Goal: Task Accomplishment & Management: Manage account settings

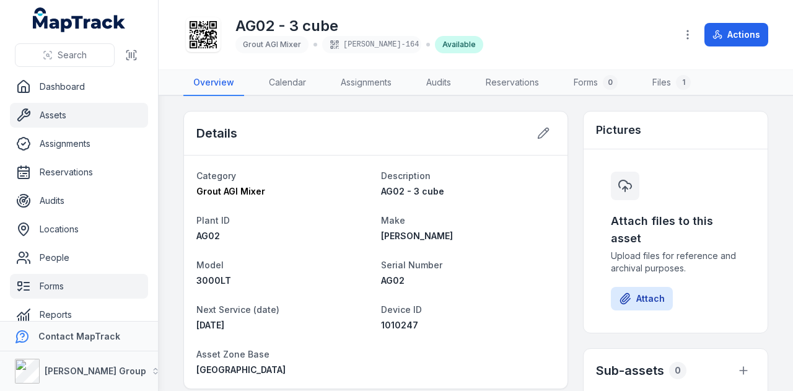
click at [103, 294] on link "Forms" at bounding box center [79, 286] width 138 height 25
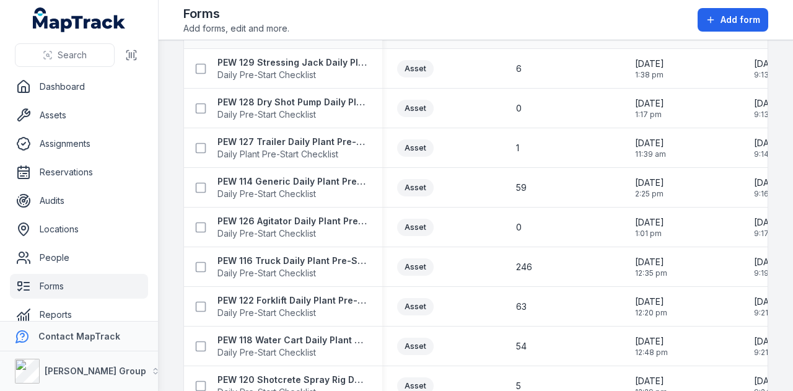
scroll to position [681, 0]
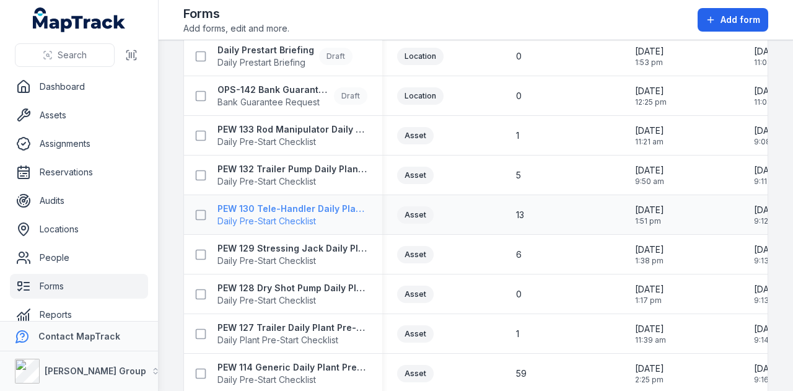
click at [295, 203] on strong "PEW 130 Tele-Handler Daily Plant Pre-Start" at bounding box center [292, 209] width 150 height 12
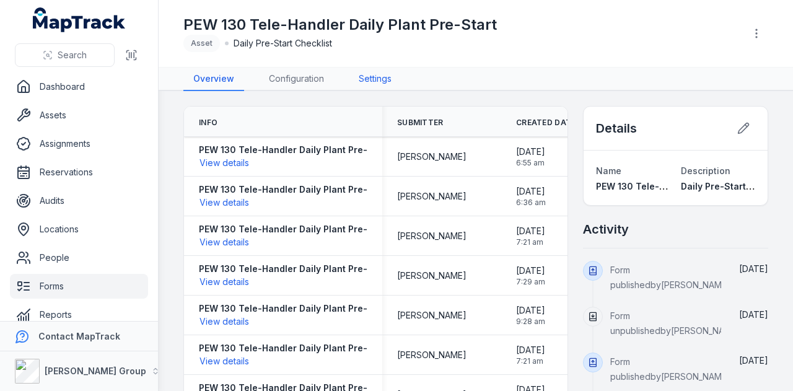
click at [384, 89] on link "Settings" at bounding box center [375, 80] width 53 height 24
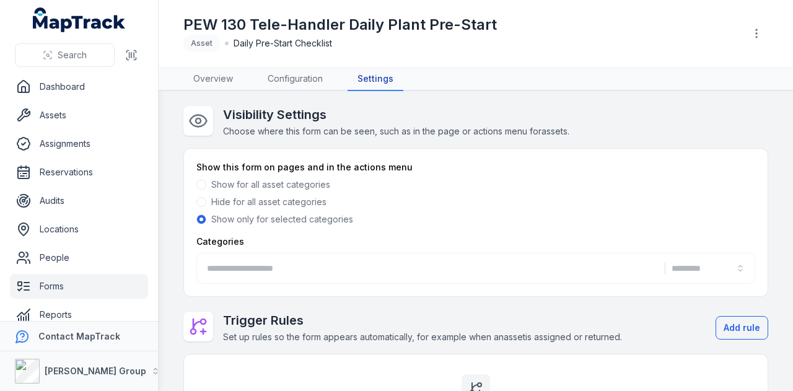
type input "**********"
click at [586, 268] on button "**********" at bounding box center [475, 268] width 559 height 31
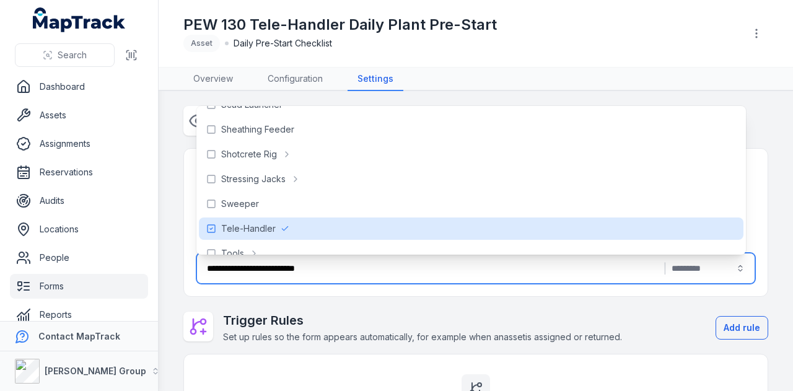
scroll to position [681, 0]
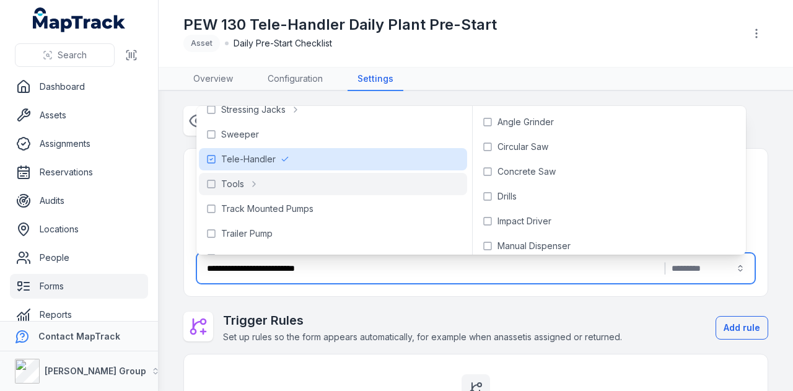
click at [637, 52] on div "PEW 130 Tele-Handler Daily Plant Pre-Start Asset Daily Pre-Start Checklist" at bounding box center [475, 33] width 585 height 57
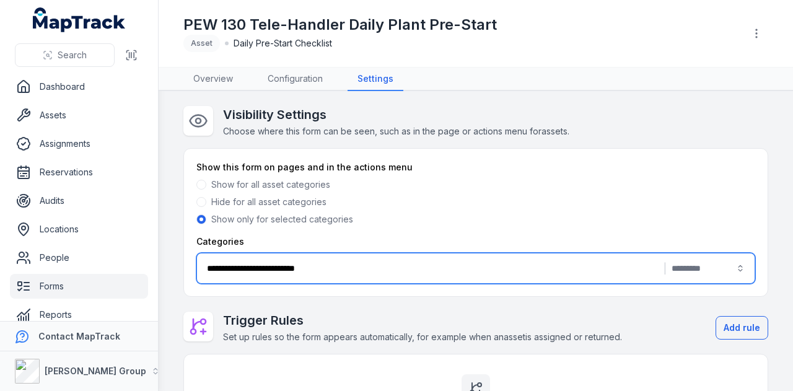
click at [447, 273] on button "**********" at bounding box center [475, 268] width 559 height 31
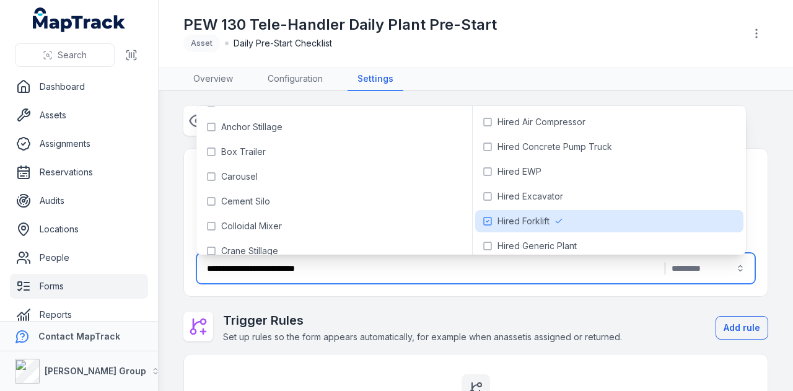
scroll to position [0, 0]
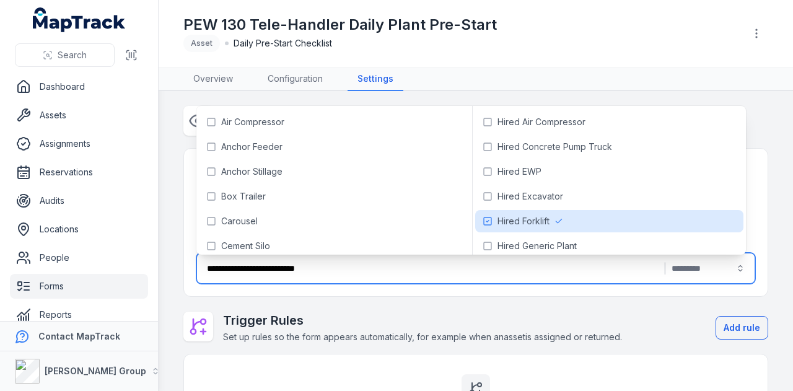
click at [523, 51] on div "PEW 130 Tele-Handler Daily Plant Pre-Start Asset Daily Pre-Start Checklist" at bounding box center [458, 33] width 551 height 37
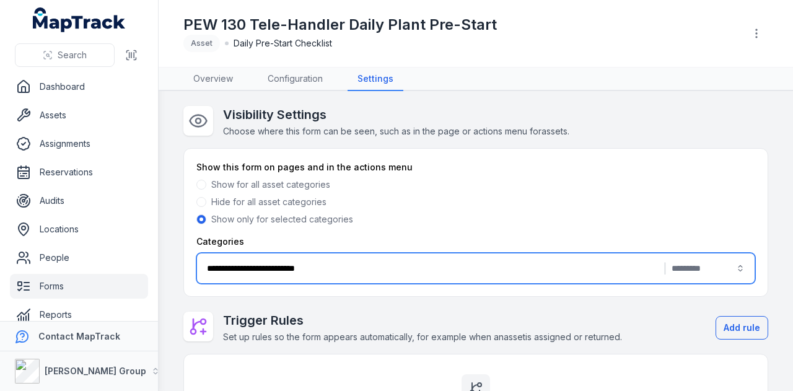
scroll to position [283, 0]
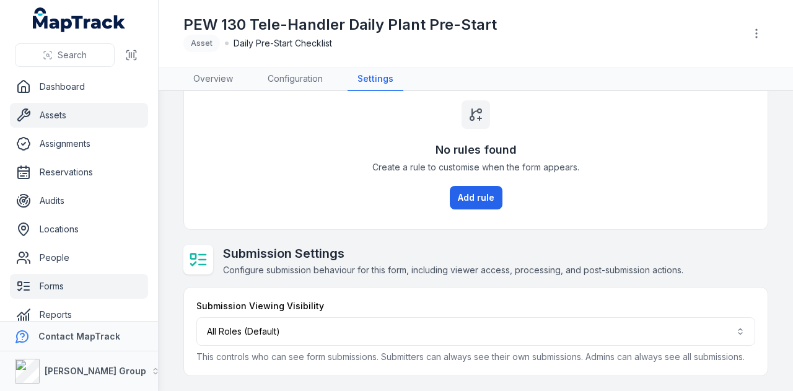
click at [100, 113] on link "Assets" at bounding box center [79, 115] width 138 height 25
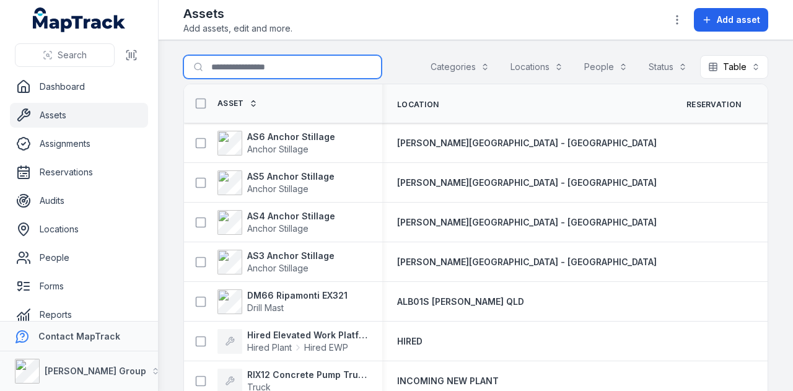
click at [263, 58] on input "Search for assets" at bounding box center [282, 67] width 198 height 24
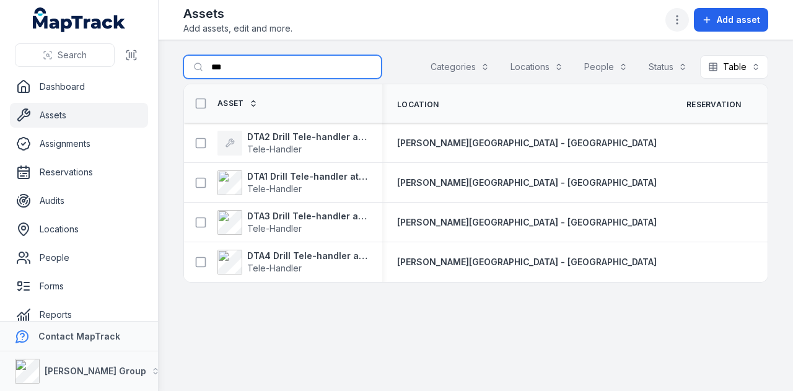
type input "***"
click at [689, 19] on button "button" at bounding box center [677, 20] width 24 height 24
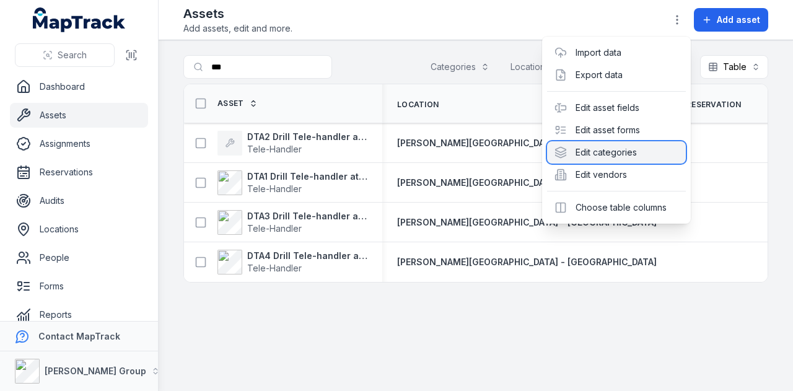
click at [639, 152] on div "Edit categories" at bounding box center [616, 152] width 139 height 22
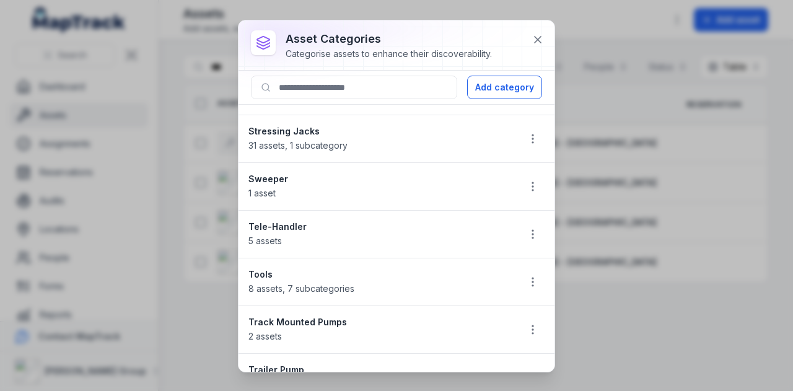
scroll to position [1301, 0]
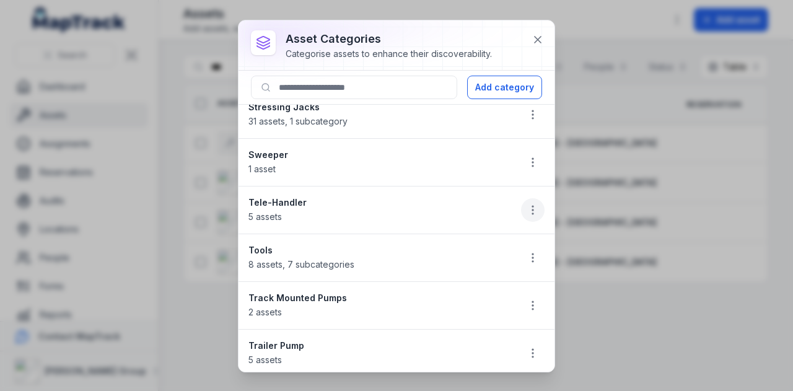
click at [527, 204] on icon "button" at bounding box center [533, 210] width 12 height 12
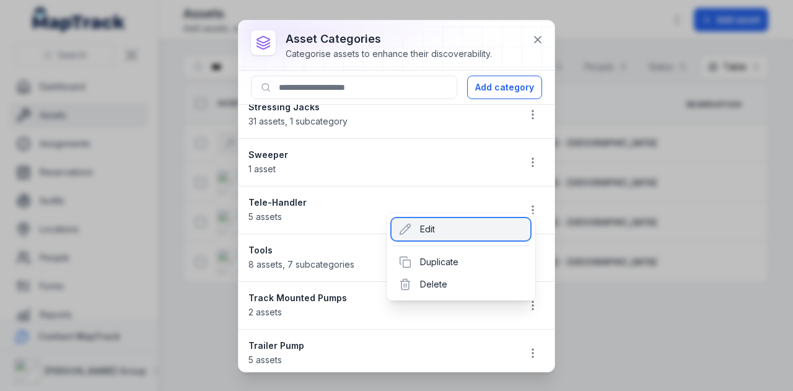
click at [491, 237] on div "Edit" at bounding box center [461, 229] width 139 height 22
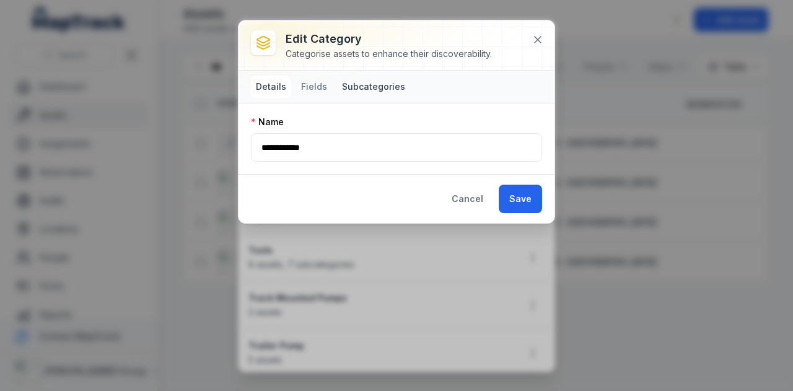
click at [383, 83] on button "Subcategories" at bounding box center [373, 87] width 73 height 22
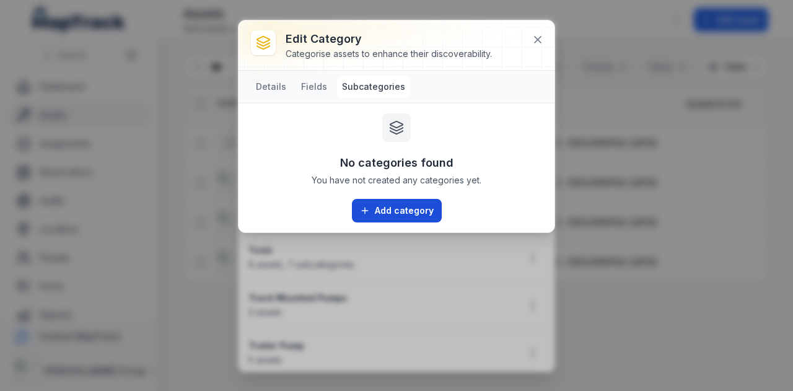
click at [400, 206] on button "Add category" at bounding box center [397, 211] width 90 height 24
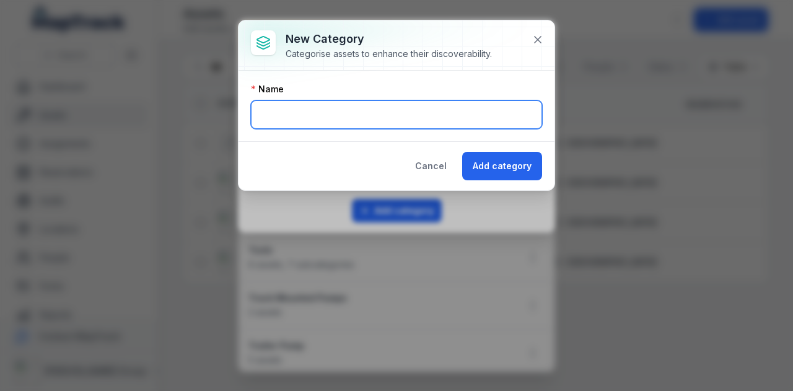
click at [375, 116] on input "text" at bounding box center [396, 114] width 291 height 28
click at [330, 113] on input "**********" at bounding box center [396, 114] width 291 height 28
click at [334, 115] on input "**********" at bounding box center [396, 114] width 291 height 28
type input "**********"
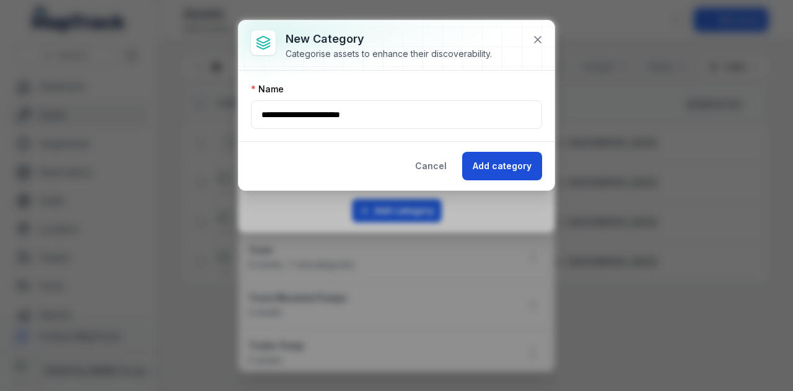
click at [522, 167] on button "Add category" at bounding box center [502, 166] width 80 height 28
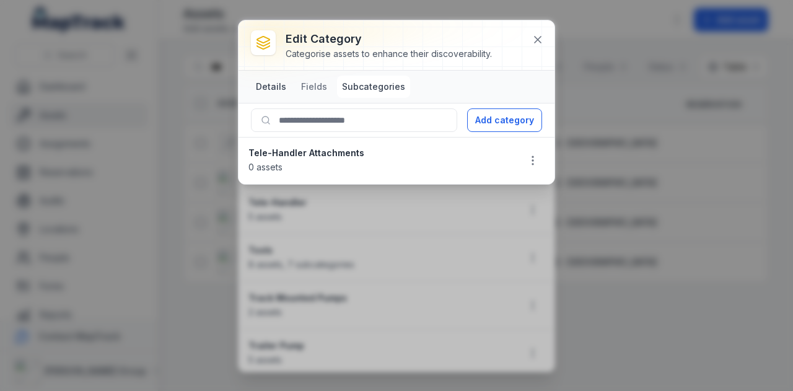
click at [281, 91] on button "Details" at bounding box center [271, 87] width 40 height 22
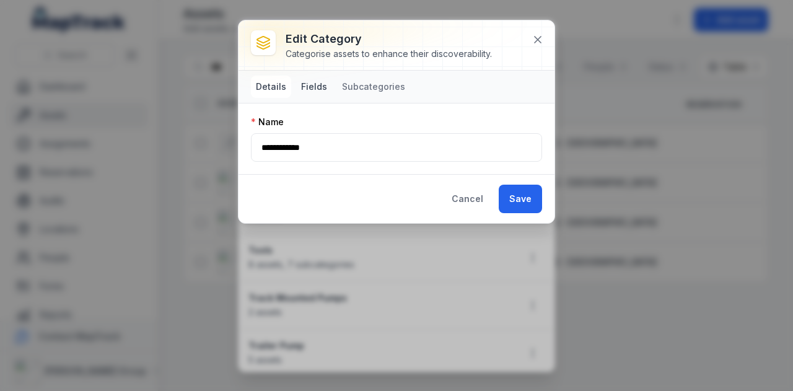
click at [307, 86] on button "Fields" at bounding box center [314, 87] width 36 height 22
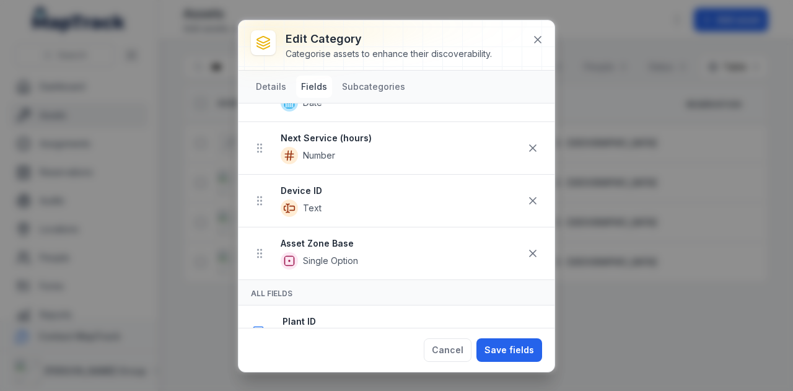
scroll to position [310, 0]
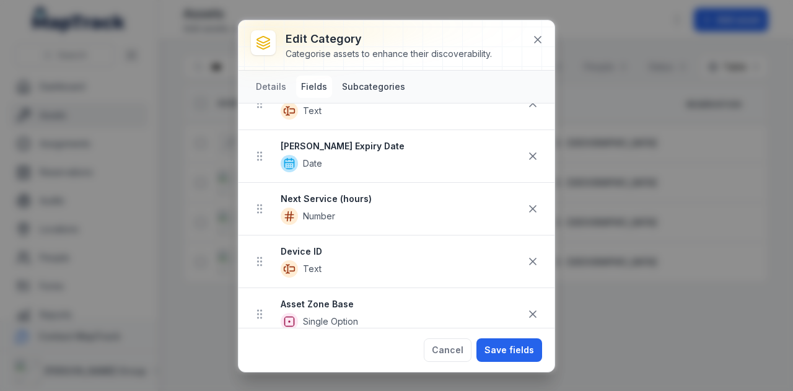
click at [382, 79] on button "Subcategories" at bounding box center [373, 87] width 73 height 22
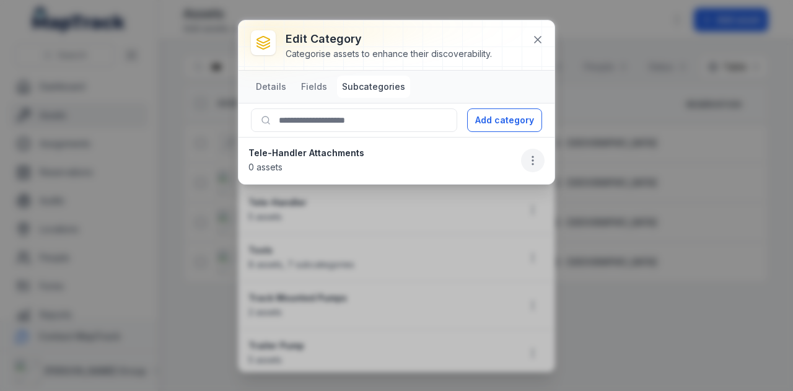
click at [535, 160] on icon "button" at bounding box center [533, 160] width 12 height 12
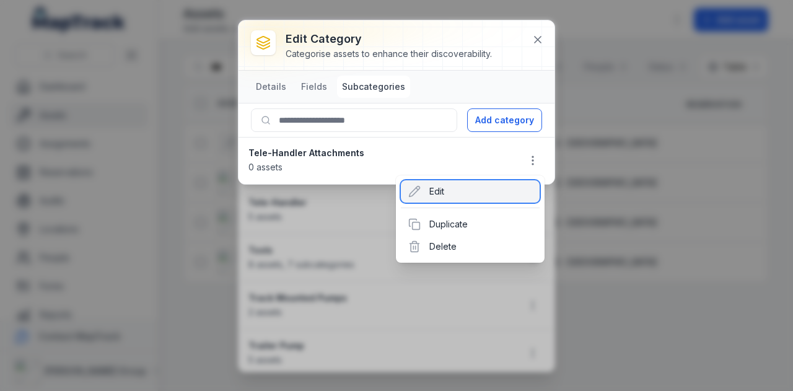
click at [450, 195] on div "Edit" at bounding box center [470, 191] width 139 height 22
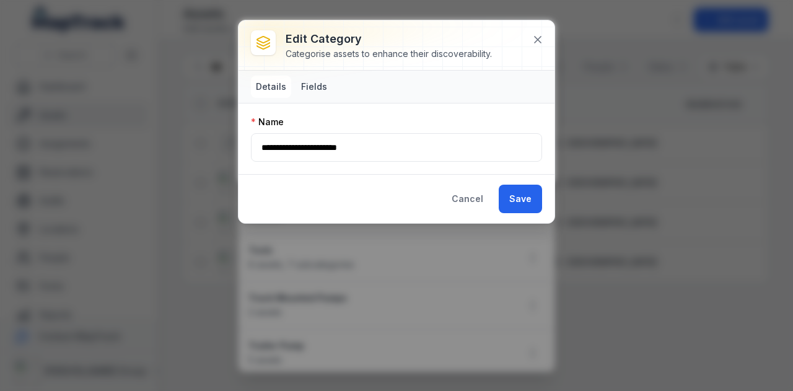
click at [326, 89] on button "Fields" at bounding box center [314, 87] width 36 height 22
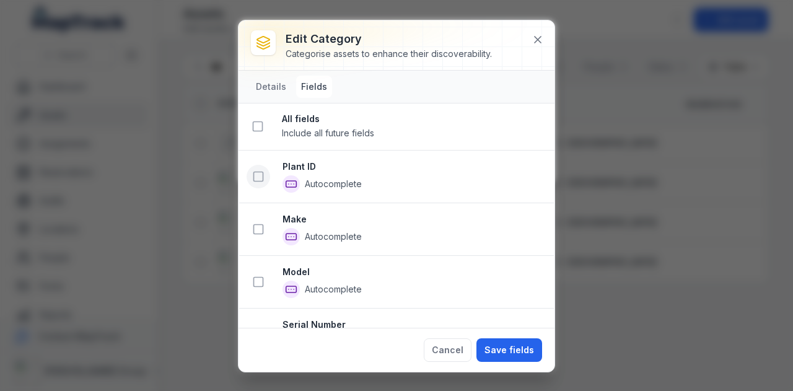
click at [256, 174] on icon at bounding box center [258, 176] width 12 height 12
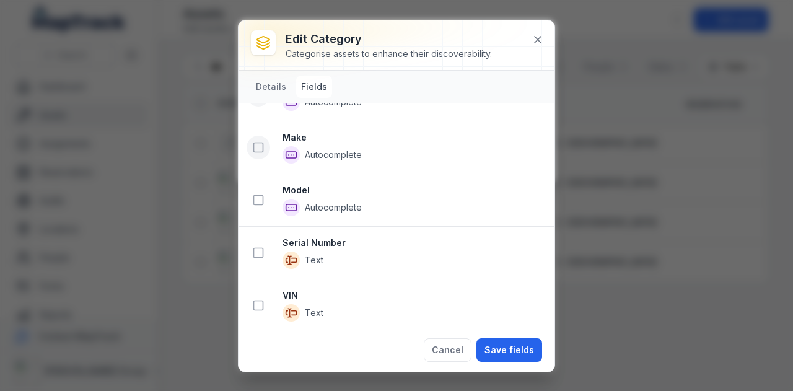
click at [261, 153] on button at bounding box center [259, 148] width 24 height 24
click at [260, 196] on icon at bounding box center [258, 201] width 12 height 12
click at [261, 252] on icon at bounding box center [258, 254] width 12 height 12
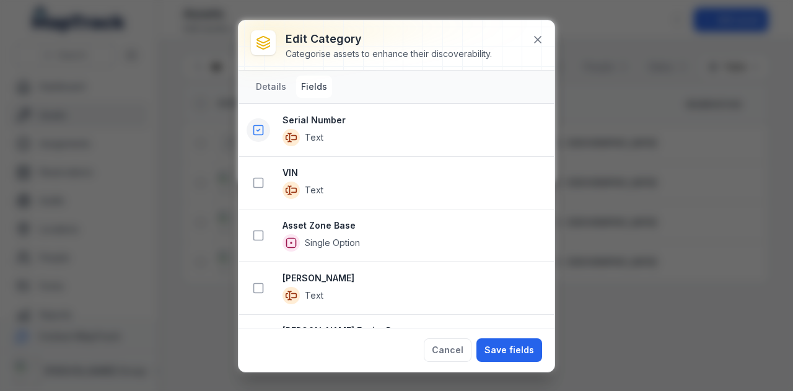
scroll to position [528, 0]
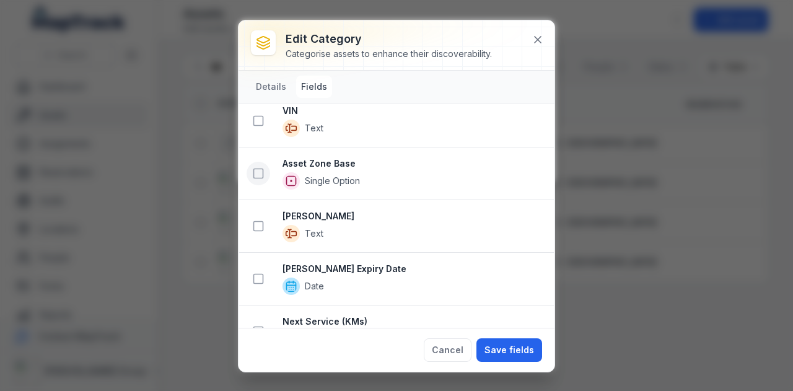
click at [255, 170] on icon at bounding box center [258, 173] width 12 height 12
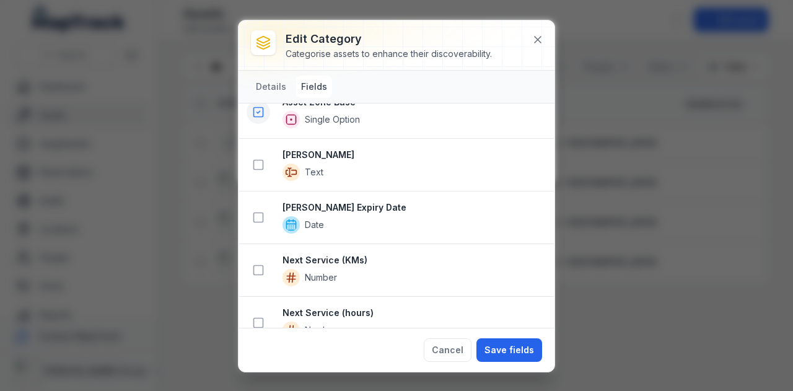
scroll to position [766, 0]
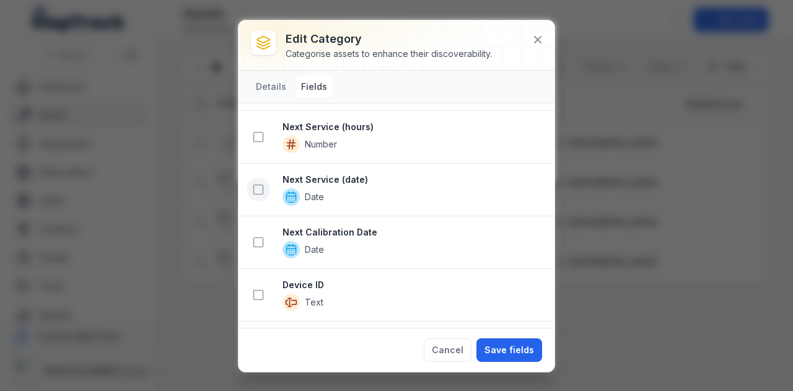
click at [258, 186] on rect at bounding box center [258, 189] width 9 height 9
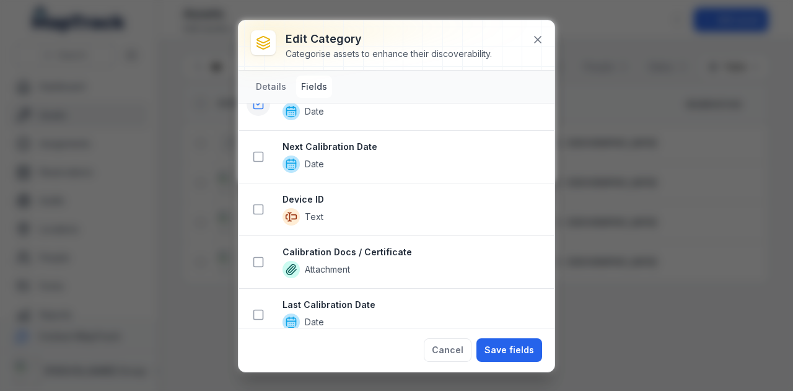
scroll to position [969, 0]
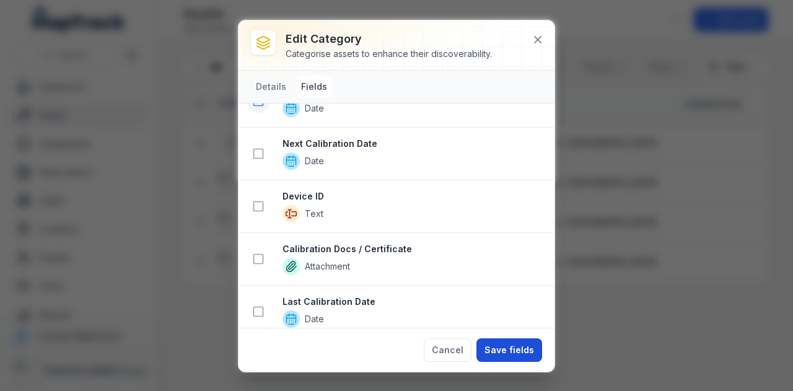
click at [507, 343] on button "Save fields" at bounding box center [509, 350] width 66 height 24
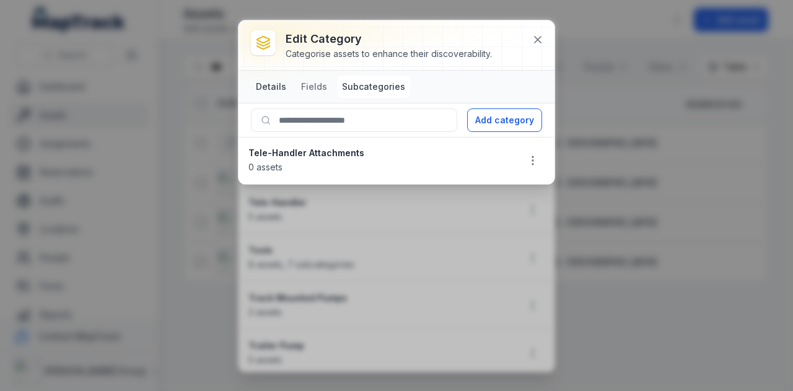
click at [284, 82] on button "Details" at bounding box center [271, 87] width 40 height 22
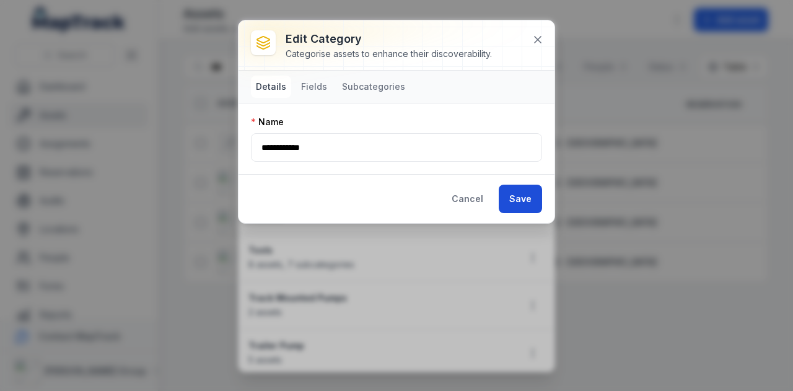
click at [528, 195] on button "Save" at bounding box center [520, 199] width 43 height 28
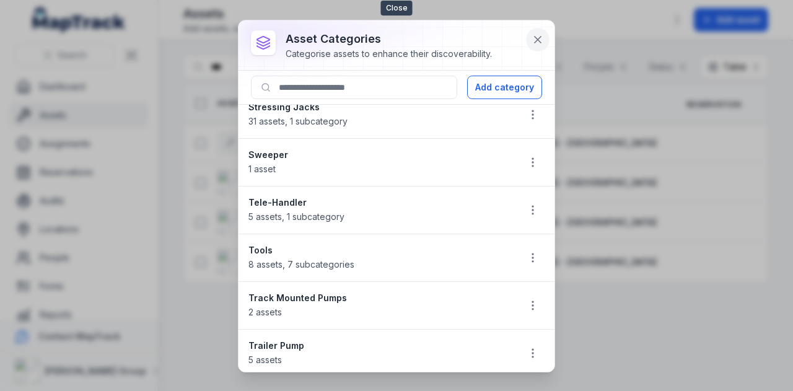
drag, startPoint x: 535, startPoint y: 36, endPoint x: 529, endPoint y: 42, distance: 8.3
click at [536, 37] on icon at bounding box center [538, 39] width 12 height 12
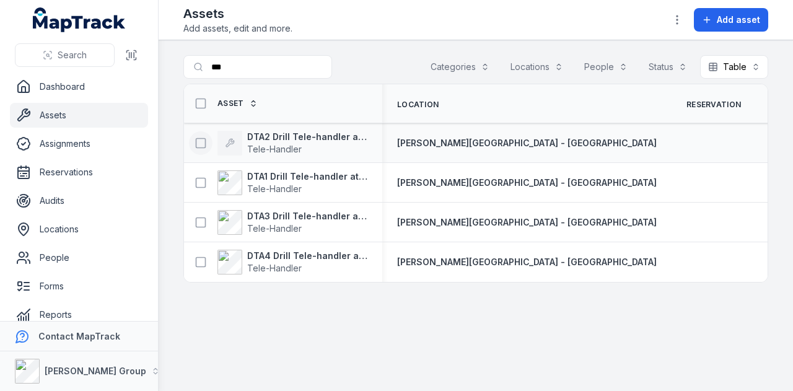
click at [200, 146] on rect at bounding box center [200, 142] width 9 height 9
